Goal: Transaction & Acquisition: Purchase product/service

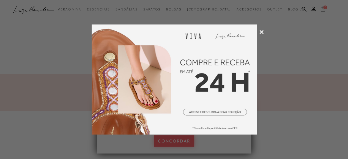
click at [261, 32] on icon at bounding box center [262, 32] width 4 height 4
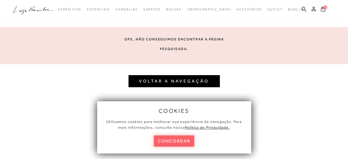
scroll to position [110, 0]
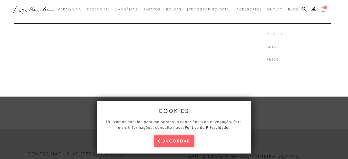
click at [267, 35] on link "Modelo" at bounding box center [289, 34] width 44 height 5
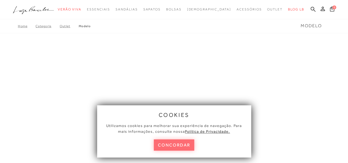
click at [173, 148] on button "concordar" at bounding box center [174, 145] width 41 height 11
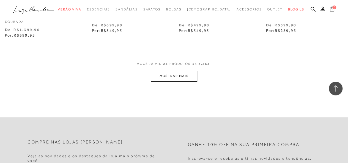
scroll to position [991, 0]
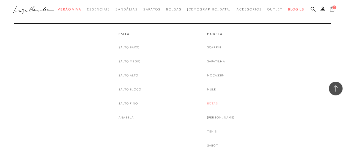
click at [218, 104] on link "Botas" at bounding box center [212, 104] width 11 height 6
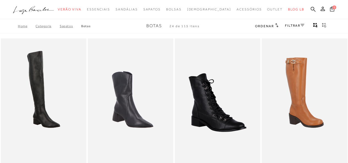
click at [301, 26] on icon at bounding box center [303, 25] width 4 height 3
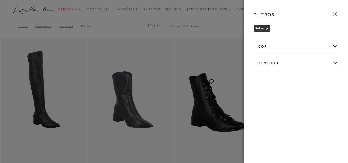
click at [336, 46] on div "cor" at bounding box center [296, 46] width 84 height 15
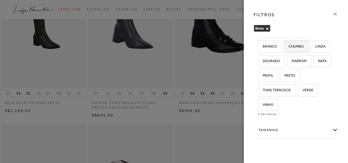
scroll to position [83, 0]
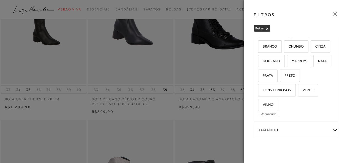
click at [189, 64] on div at bounding box center [174, 81] width 348 height 163
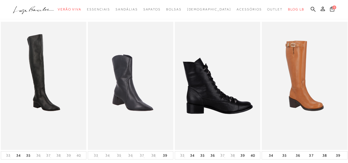
scroll to position [0, 0]
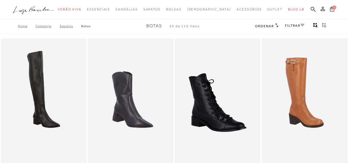
click at [265, 26] on span "Ordenar" at bounding box center [264, 26] width 19 height 4
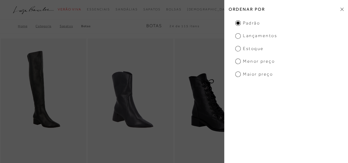
click at [236, 75] on span "Maior preço" at bounding box center [254, 74] width 38 height 6
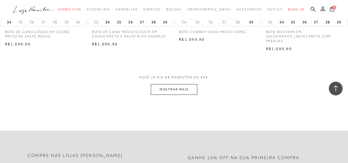
scroll to position [963, 0]
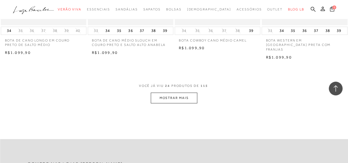
click at [184, 93] on button "MOSTRAR MAIS" at bounding box center [174, 98] width 46 height 11
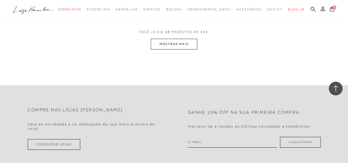
scroll to position [2009, 0]
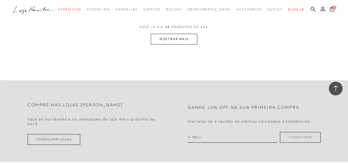
click at [173, 34] on button "MOSTRAR MAIS" at bounding box center [174, 39] width 46 height 11
